Goal: Communication & Community: Answer question/provide support

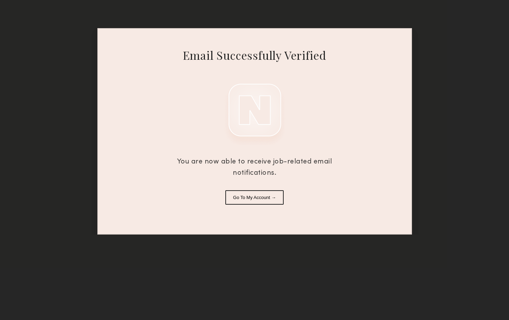
click at [253, 201] on button "Go To My Account →" at bounding box center [255, 197] width 58 height 14
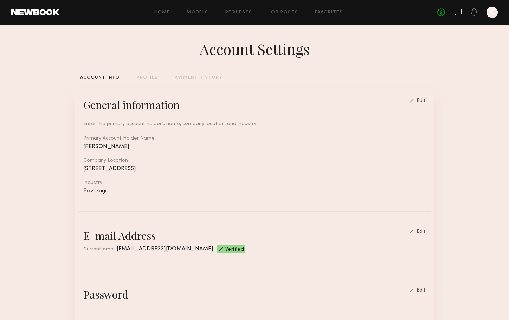
click at [459, 14] on icon at bounding box center [458, 12] width 7 height 7
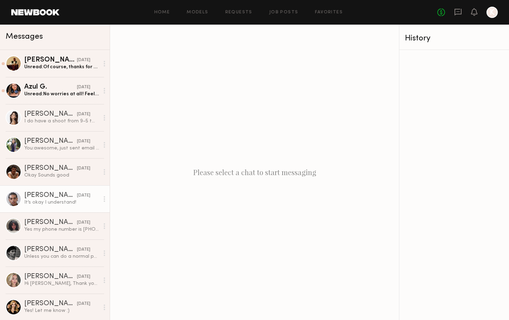
click at [53, 203] on div "It’s okay I understand!" at bounding box center [61, 202] width 75 height 7
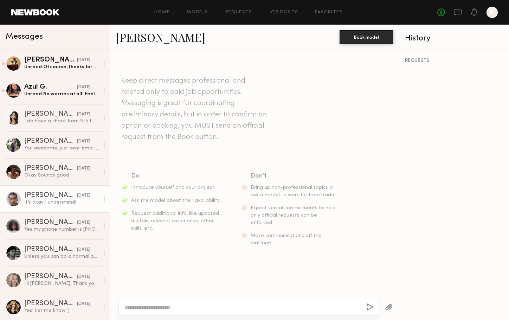
scroll to position [344, 0]
